Goal: Check status: Check status

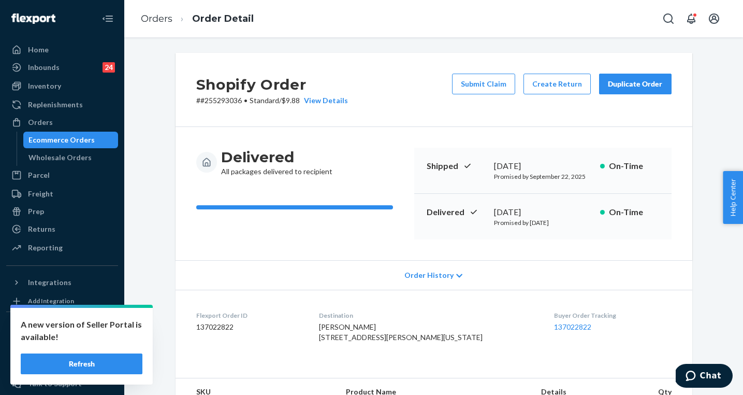
scroll to position [151, 0]
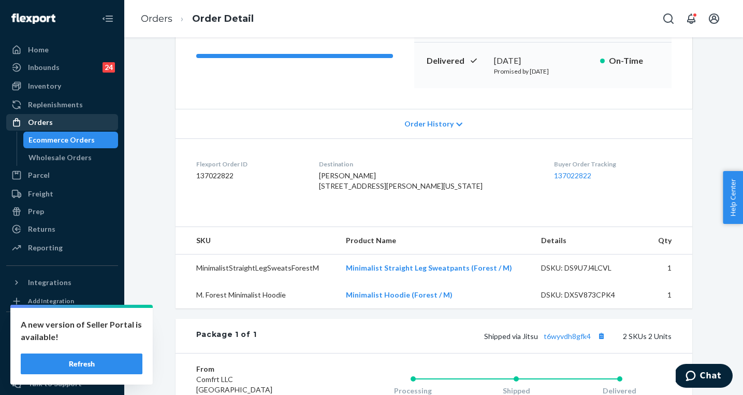
click at [60, 122] on div "Orders" at bounding box center [62, 122] width 110 height 15
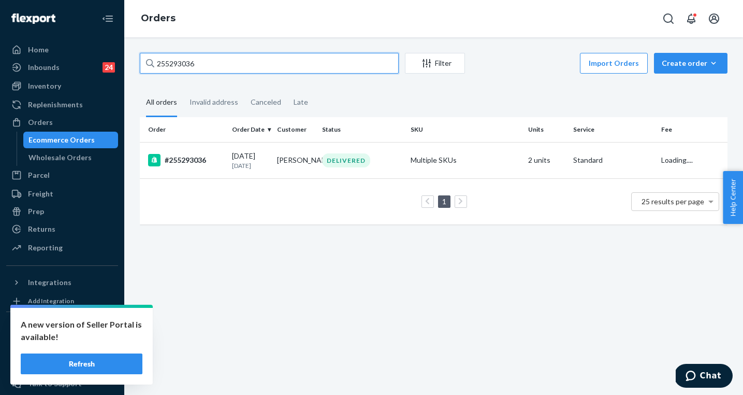
click at [243, 63] on input "255293036" at bounding box center [269, 63] width 259 height 21
paste input "g3y99yq5sqs4"
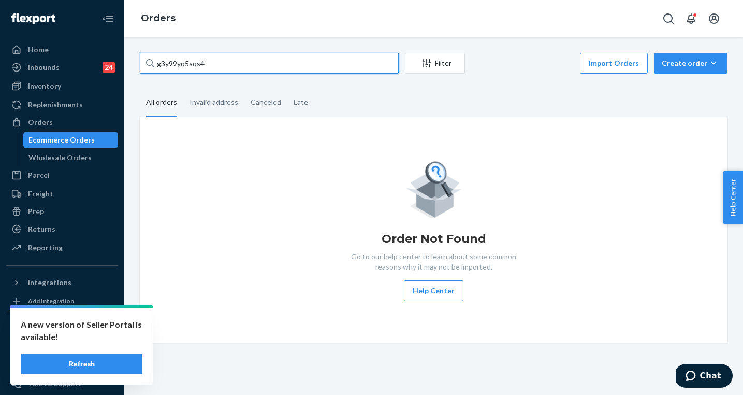
click at [218, 63] on input "g3y99yq5sqs4" at bounding box center [269, 63] width 259 height 21
paste input "l53vkhkxr47q"
click at [210, 67] on input "l53vkhkxr47q" at bounding box center [269, 63] width 259 height 21
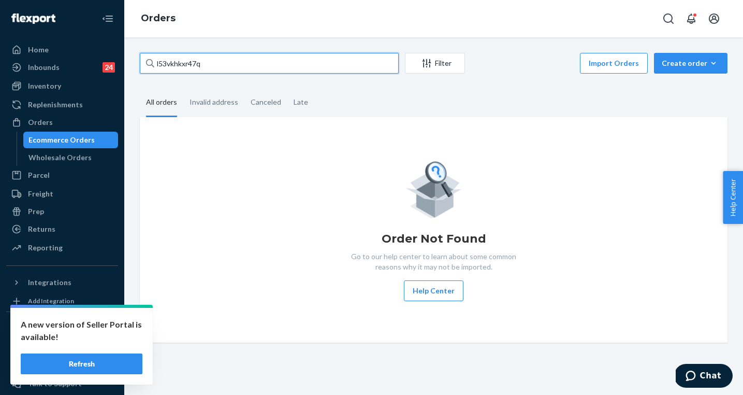
paste input "255330582"
type input "255330582"
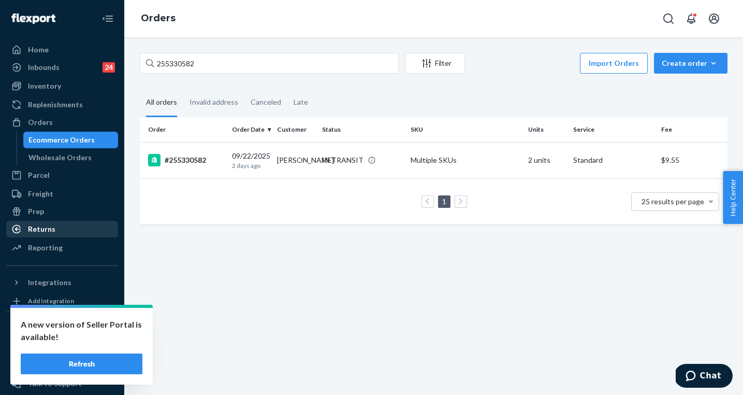
click at [56, 231] on div "Returns" at bounding box center [62, 229] width 110 height 15
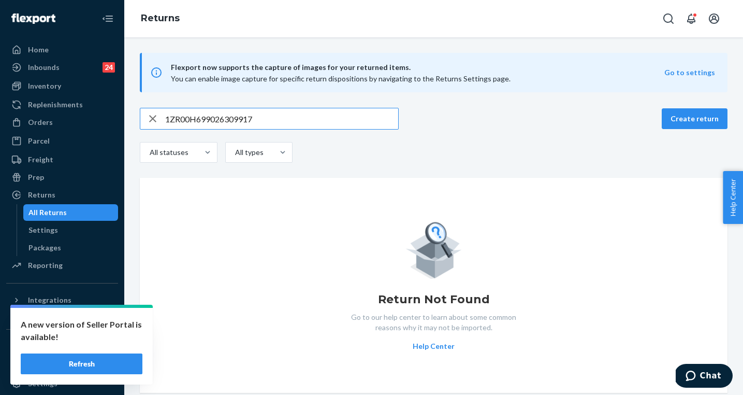
click at [270, 118] on input "1ZR00H699026309917" at bounding box center [281, 118] width 233 height 21
type input "255247638"
